Goal: Transaction & Acquisition: Purchase product/service

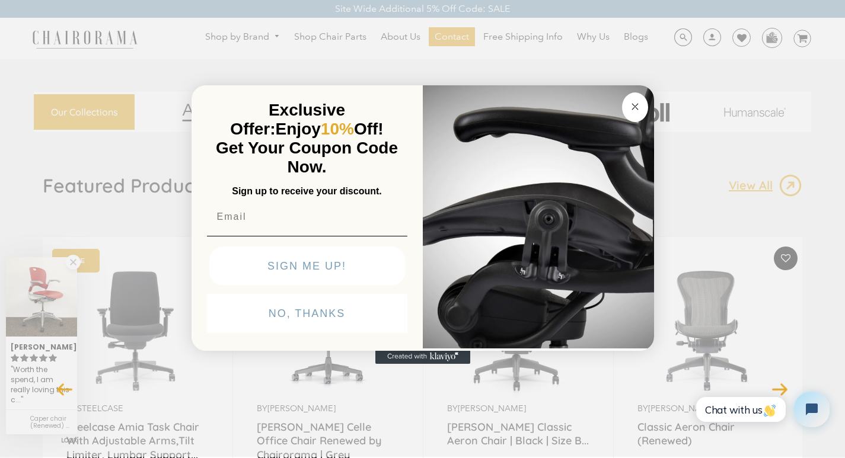
click at [715, 455] on div "Close dialog Exclusive Offer: Enjoy 10% Off! Get Your Coupon Code Now. Sign up …" at bounding box center [422, 228] width 845 height 458
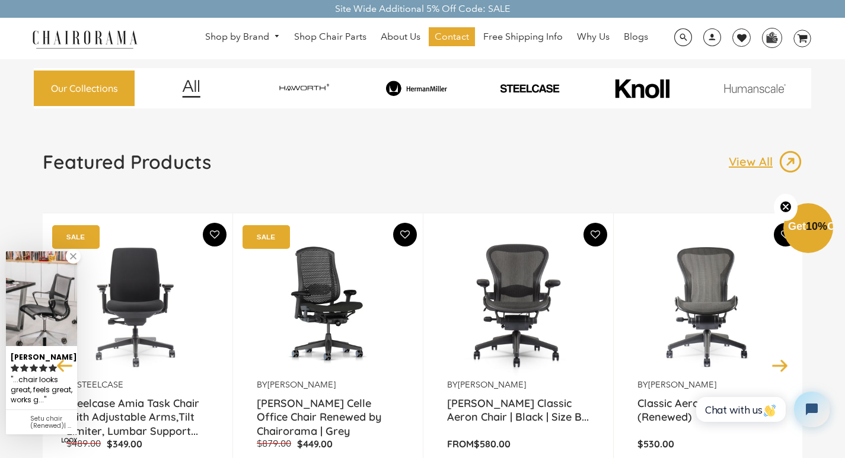
scroll to position [49, 0]
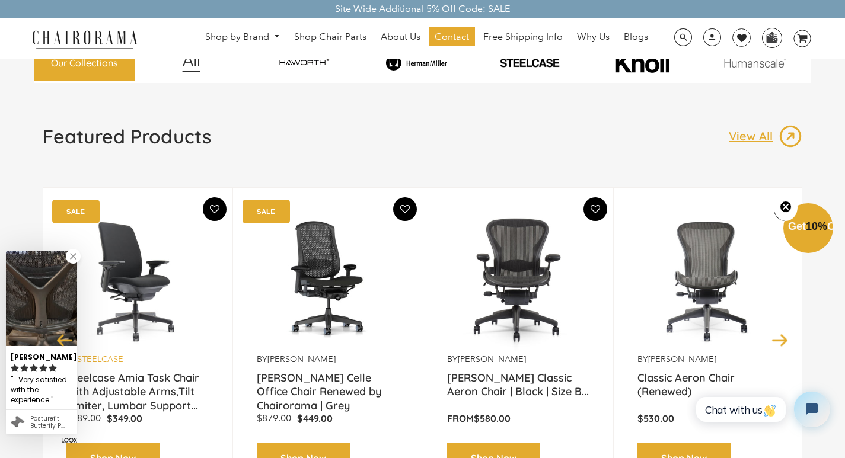
click at [91, 355] on link "Steelcase" at bounding box center [100, 359] width 46 height 11
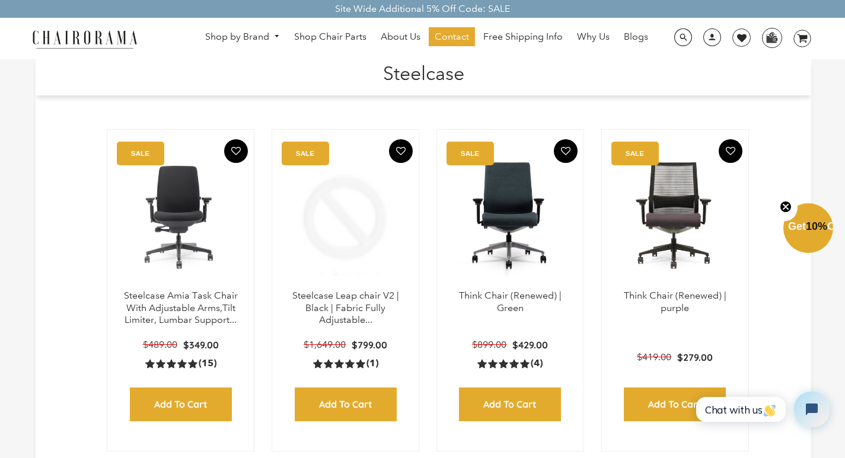
click at [318, 65] on h1 "Steelcase" at bounding box center [423, 71] width 752 height 25
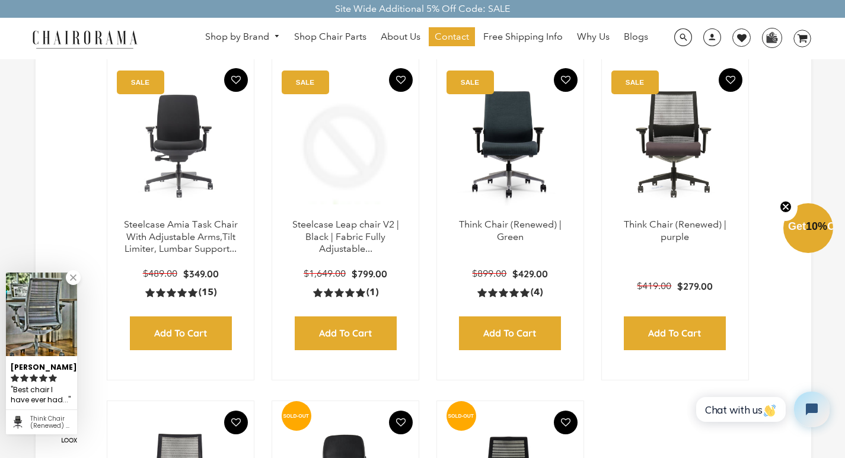
scroll to position [95, 0]
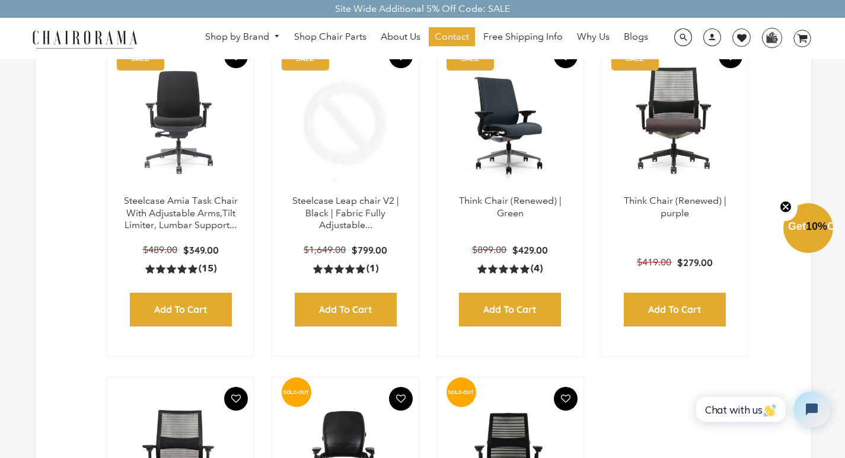
click at [501, 64] on img at bounding box center [510, 121] width 123 height 148
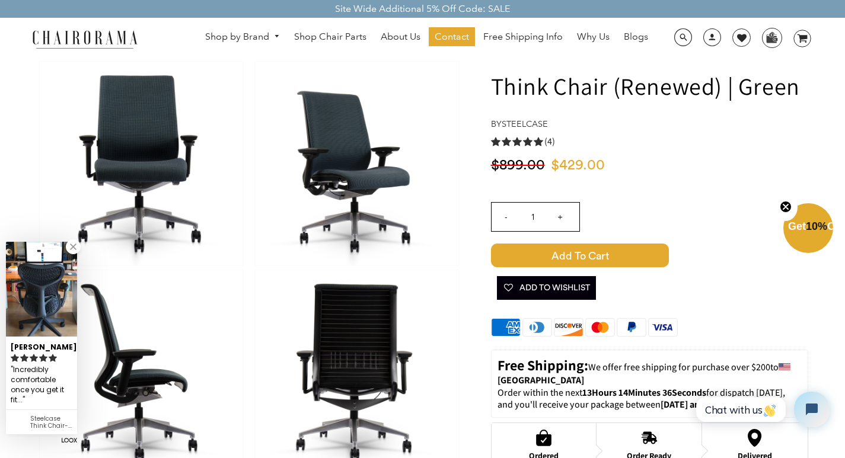
click at [60, 291] on img at bounding box center [41, 289] width 71 height 95
